Goal: Register for event/course

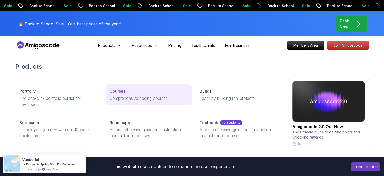
click at [121, 93] on p "Courses" at bounding box center [118, 91] width 16 height 6
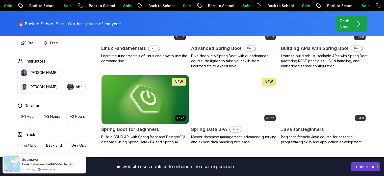
scroll to position [202, 0]
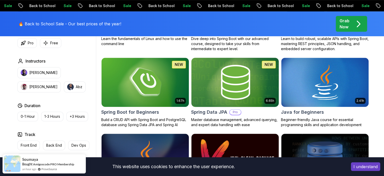
scroll to position [227, 0]
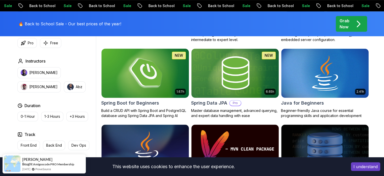
click at [144, 86] on img at bounding box center [145, 72] width 92 height 51
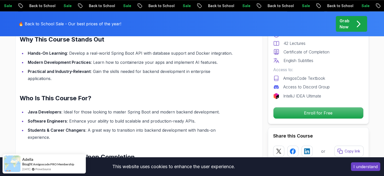
scroll to position [379, 0]
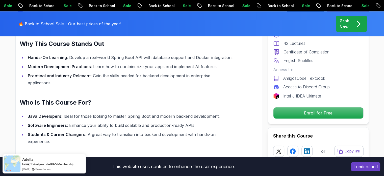
click at [364, 167] on button "I understand" at bounding box center [365, 166] width 29 height 9
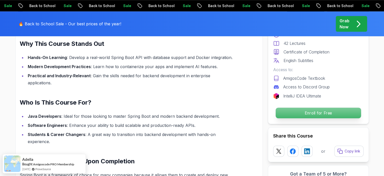
click at [318, 112] on p "Enroll for Free" at bounding box center [318, 112] width 85 height 11
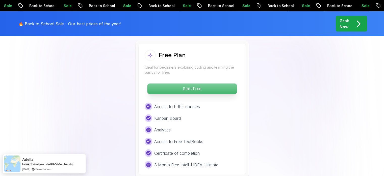
scroll to position [1078, 0]
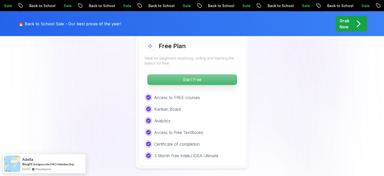
click at [195, 74] on p "Start Free" at bounding box center [192, 79] width 90 height 11
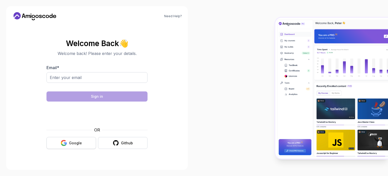
click at [66, 144] on g "button" at bounding box center [64, 143] width 6 height 6
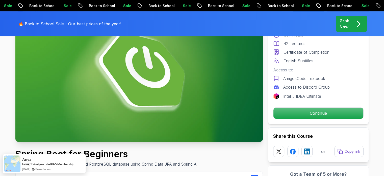
scroll to position [76, 0]
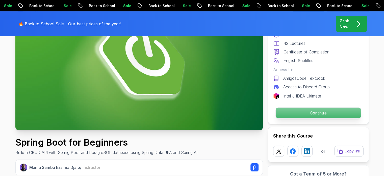
click at [309, 115] on p "Continue" at bounding box center [318, 112] width 85 height 11
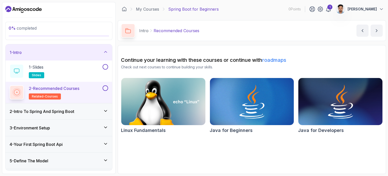
click at [281, 60] on link "roadmaps" at bounding box center [274, 60] width 24 height 6
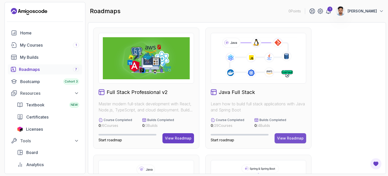
click at [289, 136] on div "View Roadmap" at bounding box center [290, 137] width 27 height 5
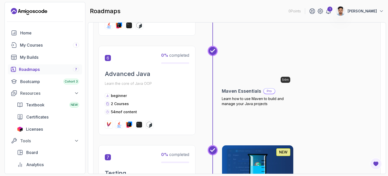
scroll to position [507, 0]
